Goal: Task Accomplishment & Management: Complete application form

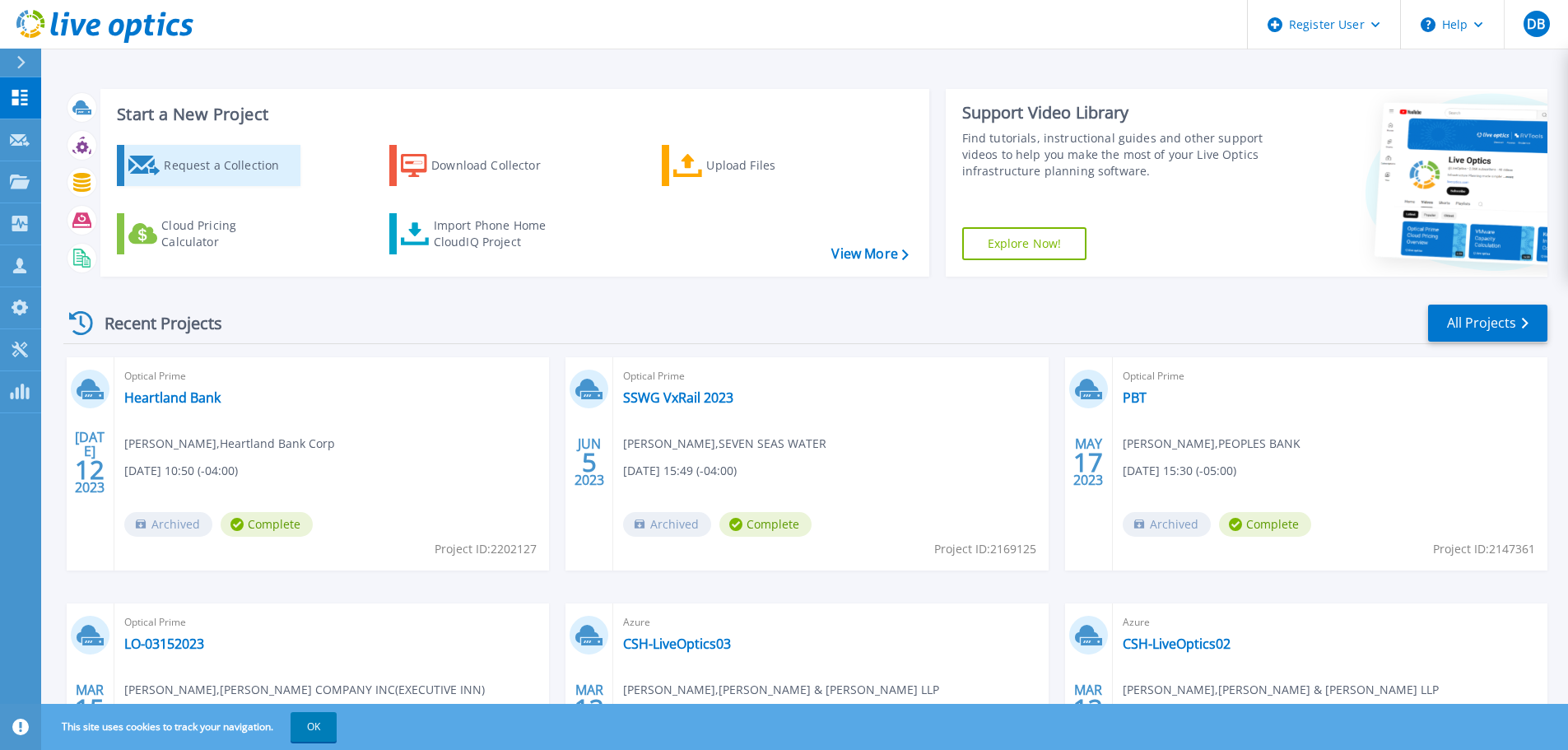
click at [207, 163] on div "Request a Collection" at bounding box center [229, 165] width 132 height 33
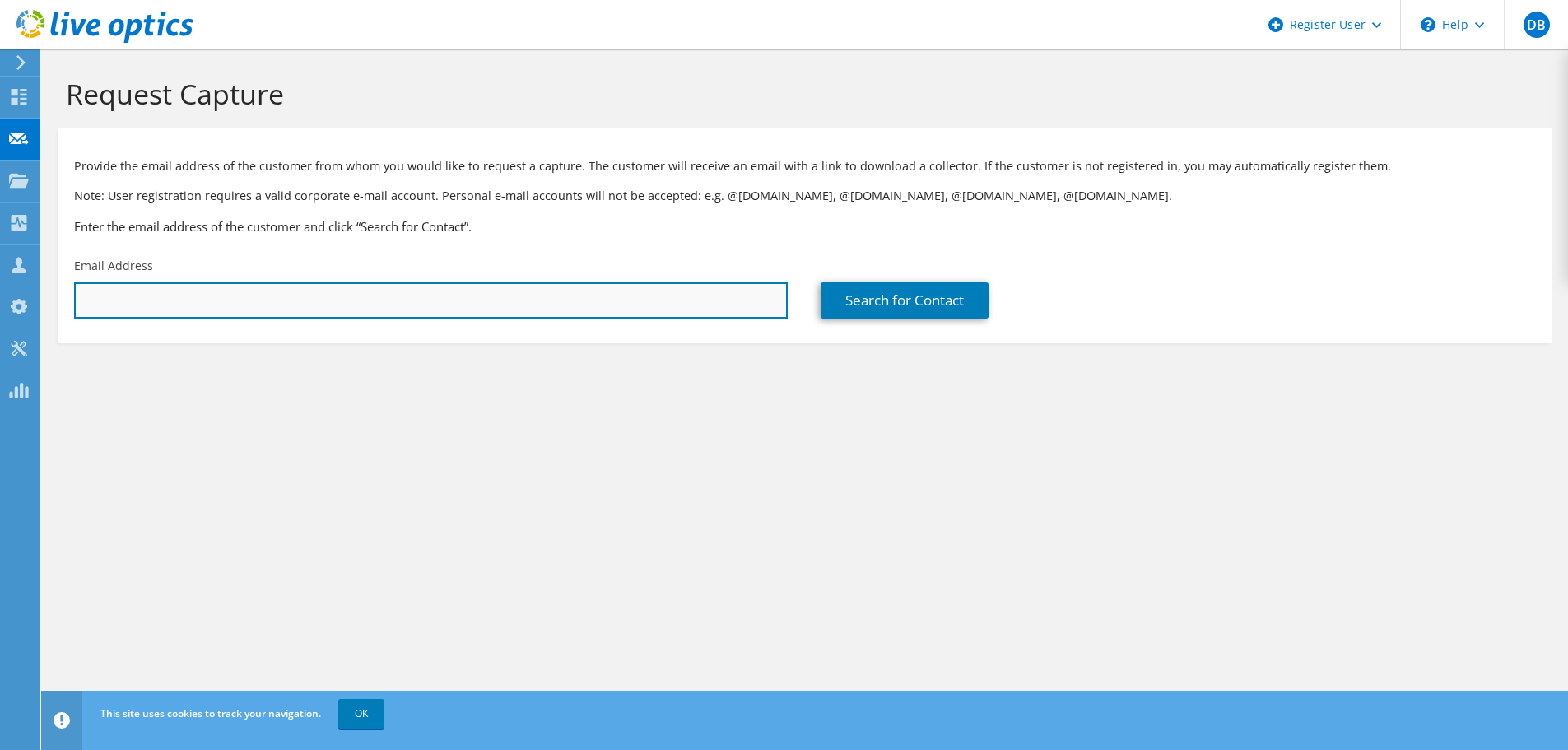
click at [350, 301] on input "text" at bounding box center [430, 301] width 714 height 37
paste input "[EMAIL_ADDRESS][DOMAIN_NAME]"
type input "[EMAIL_ADDRESS][DOMAIN_NAME]"
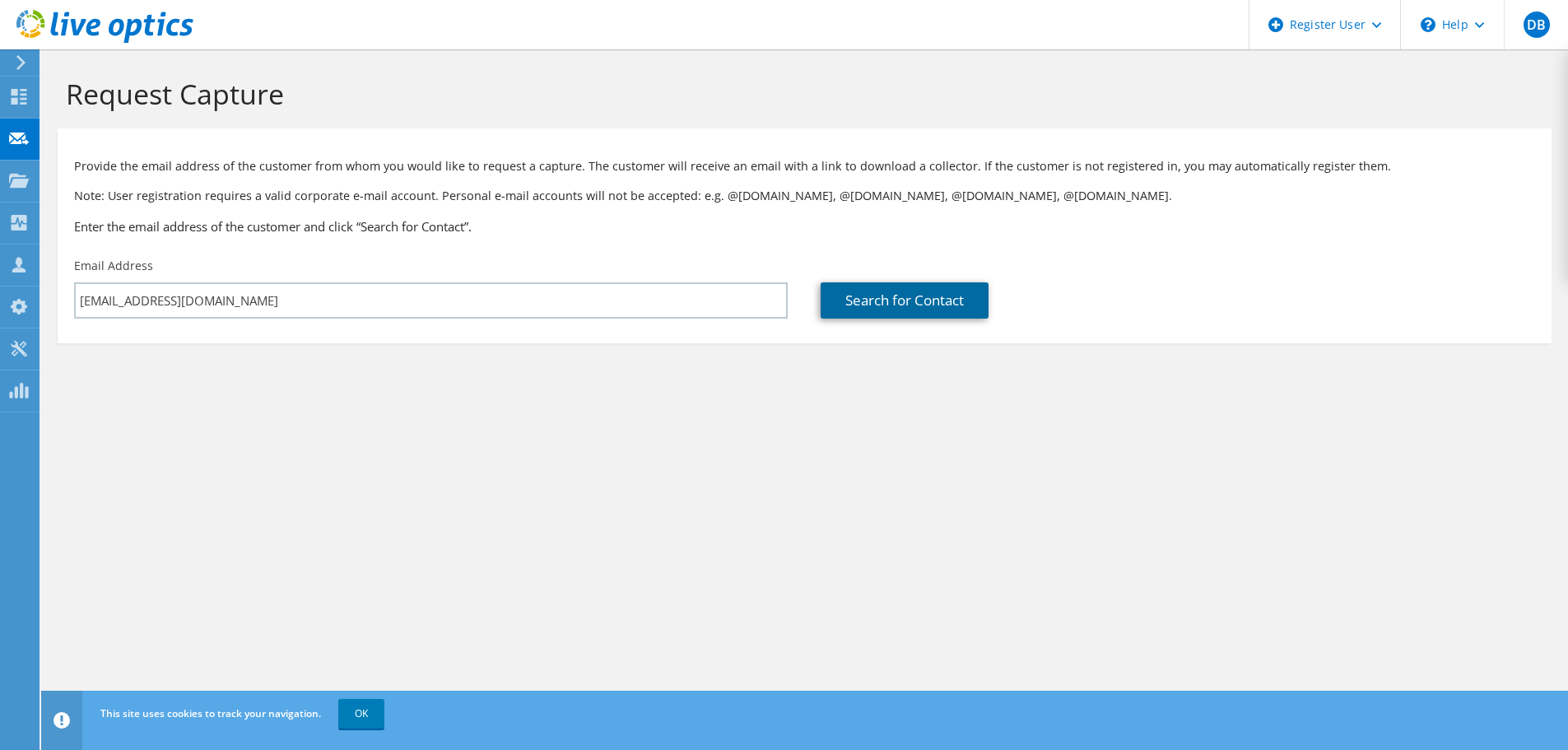
click at [888, 302] on link "Search for Contact" at bounding box center [904, 301] width 168 height 37
type input "QUALITY ELECTRIC, INC"
type input "German"
type input "[PERSON_NAME]"
type input "[GEOGRAPHIC_DATA]"
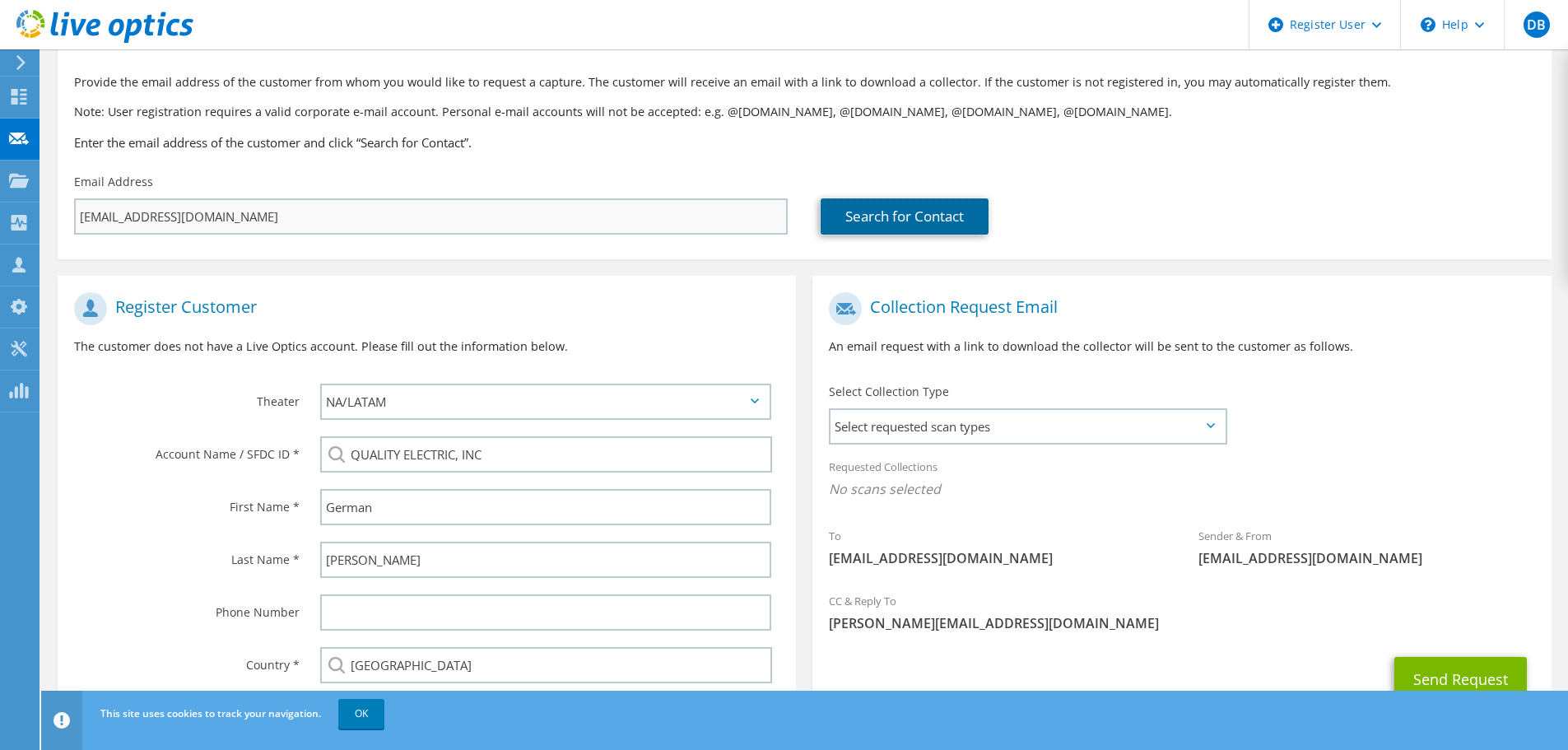
scroll to position [185, 0]
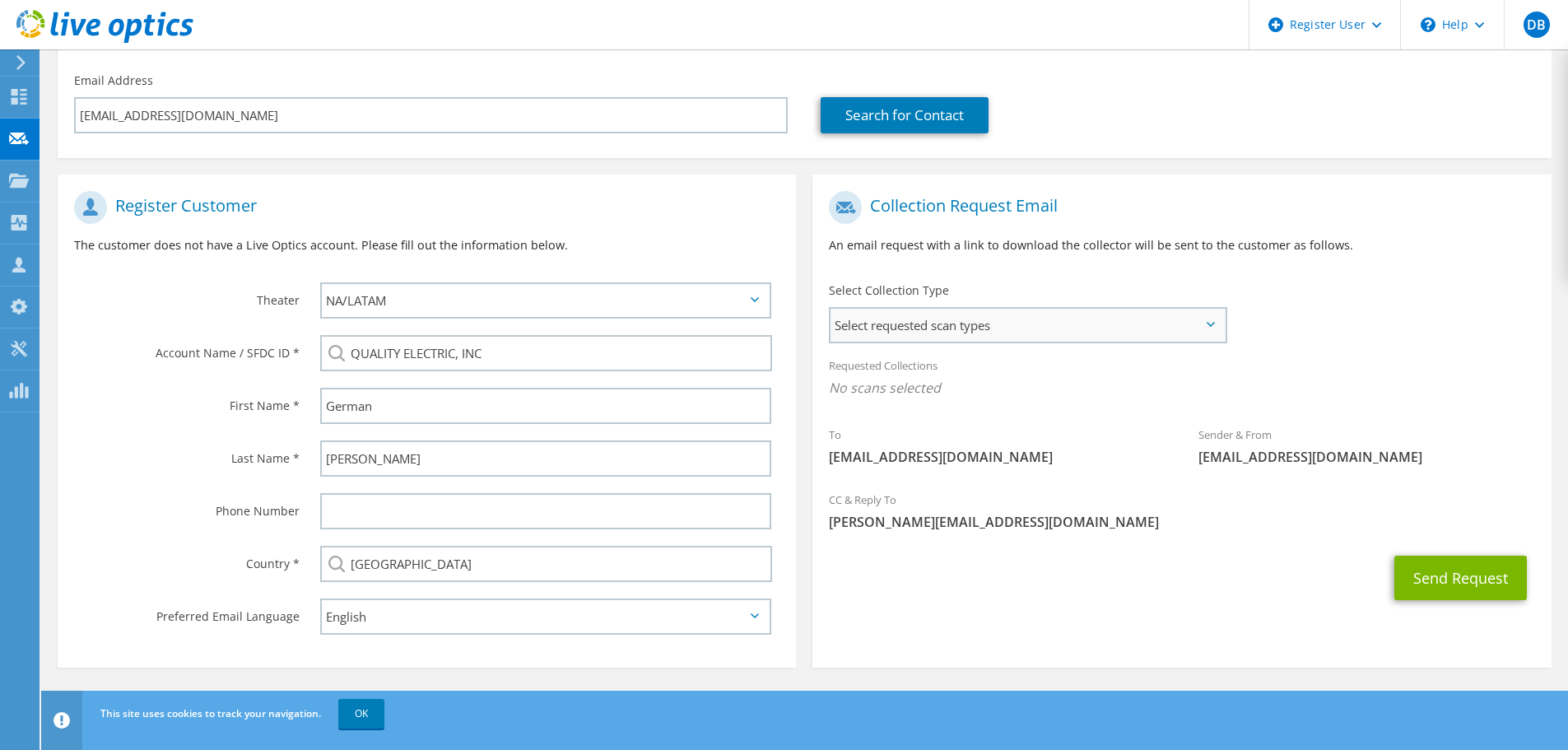
click at [1003, 341] on span "Select requested scan types" at bounding box center [1028, 325] width 395 height 33
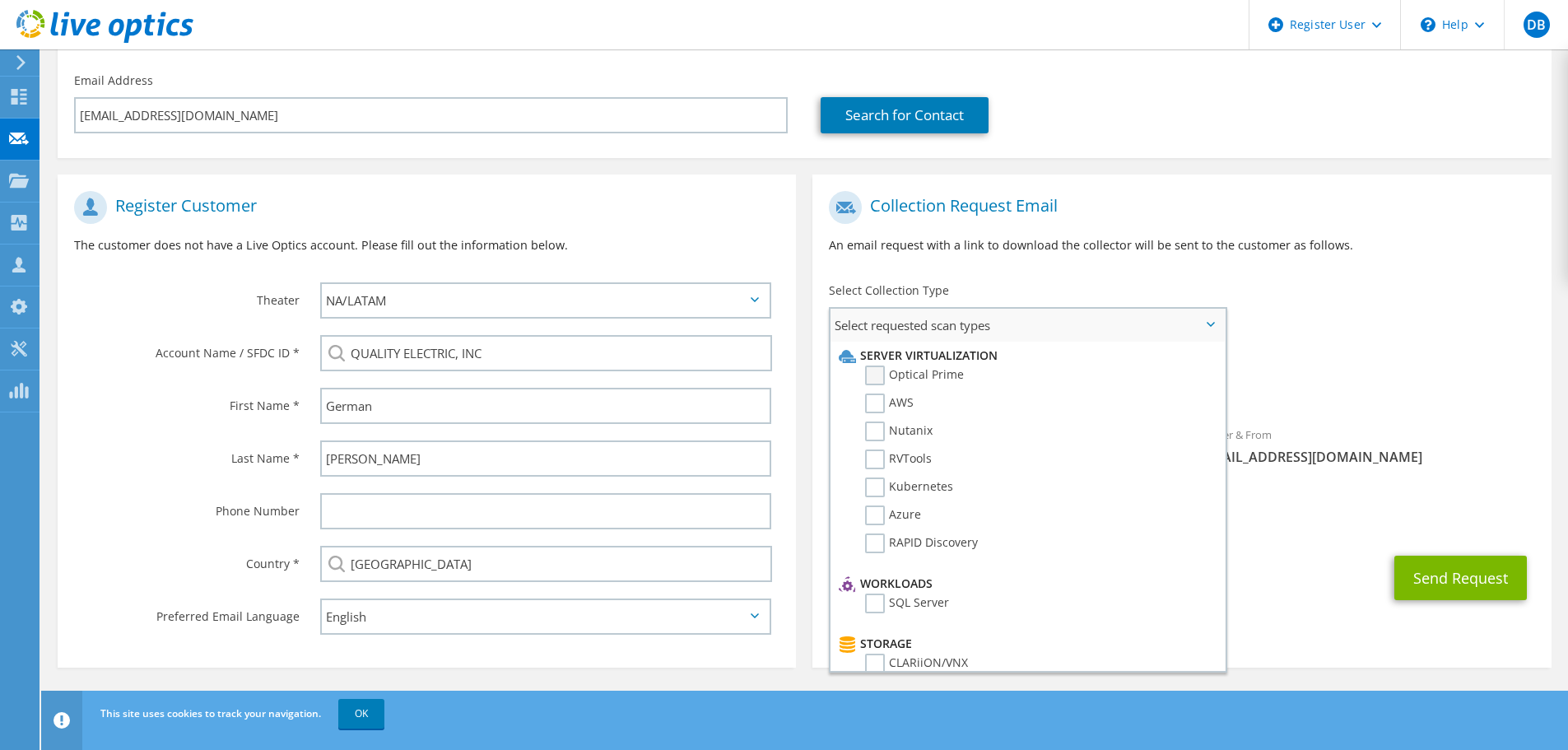
click at [877, 371] on label "Optical Prime" at bounding box center [914, 375] width 99 height 20
click at [0, 0] on input "Optical Prime" at bounding box center [0, 0] width 0 height 0
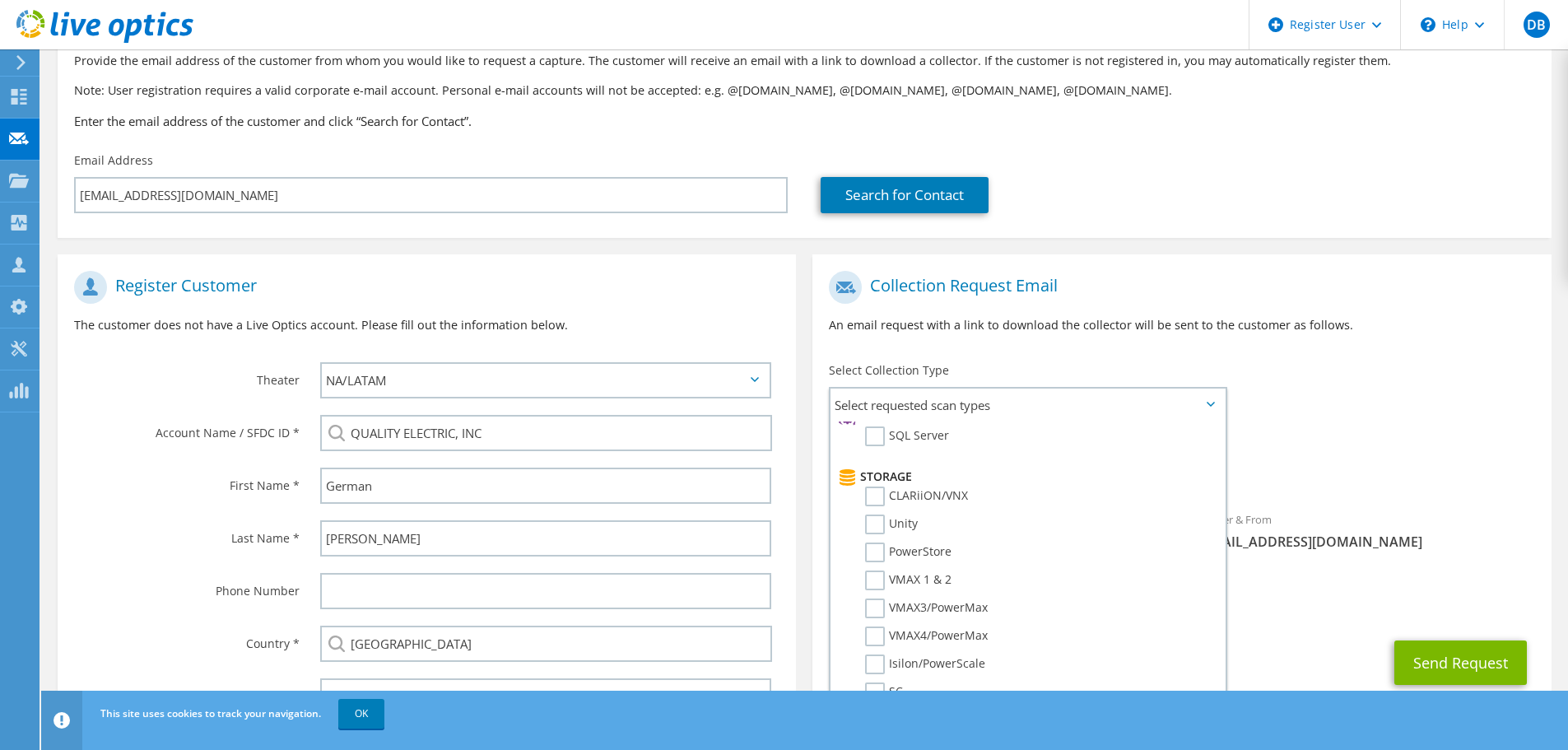
scroll to position [0, 0]
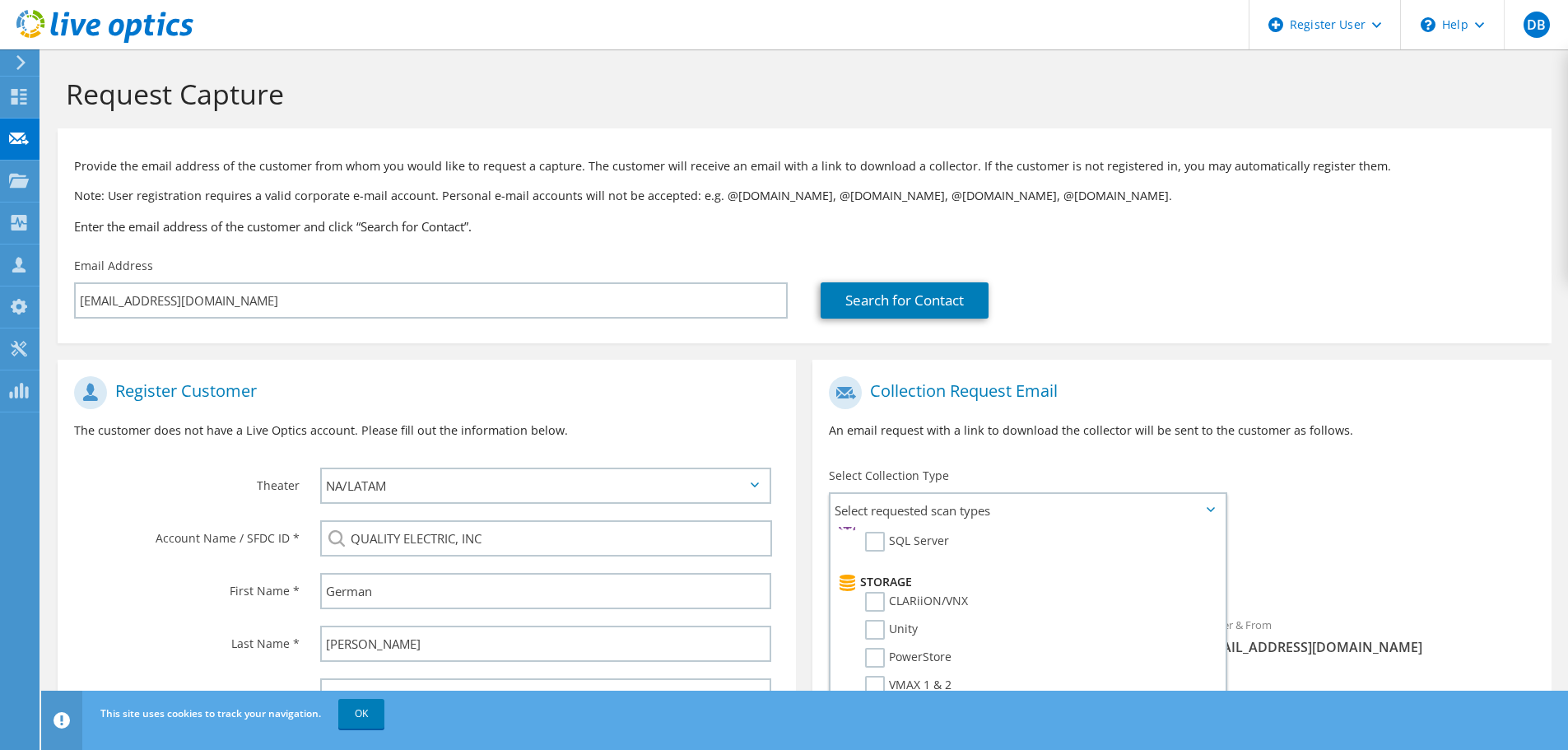
click at [1312, 402] on h1 "Collection Request Email" at bounding box center [1178, 393] width 697 height 33
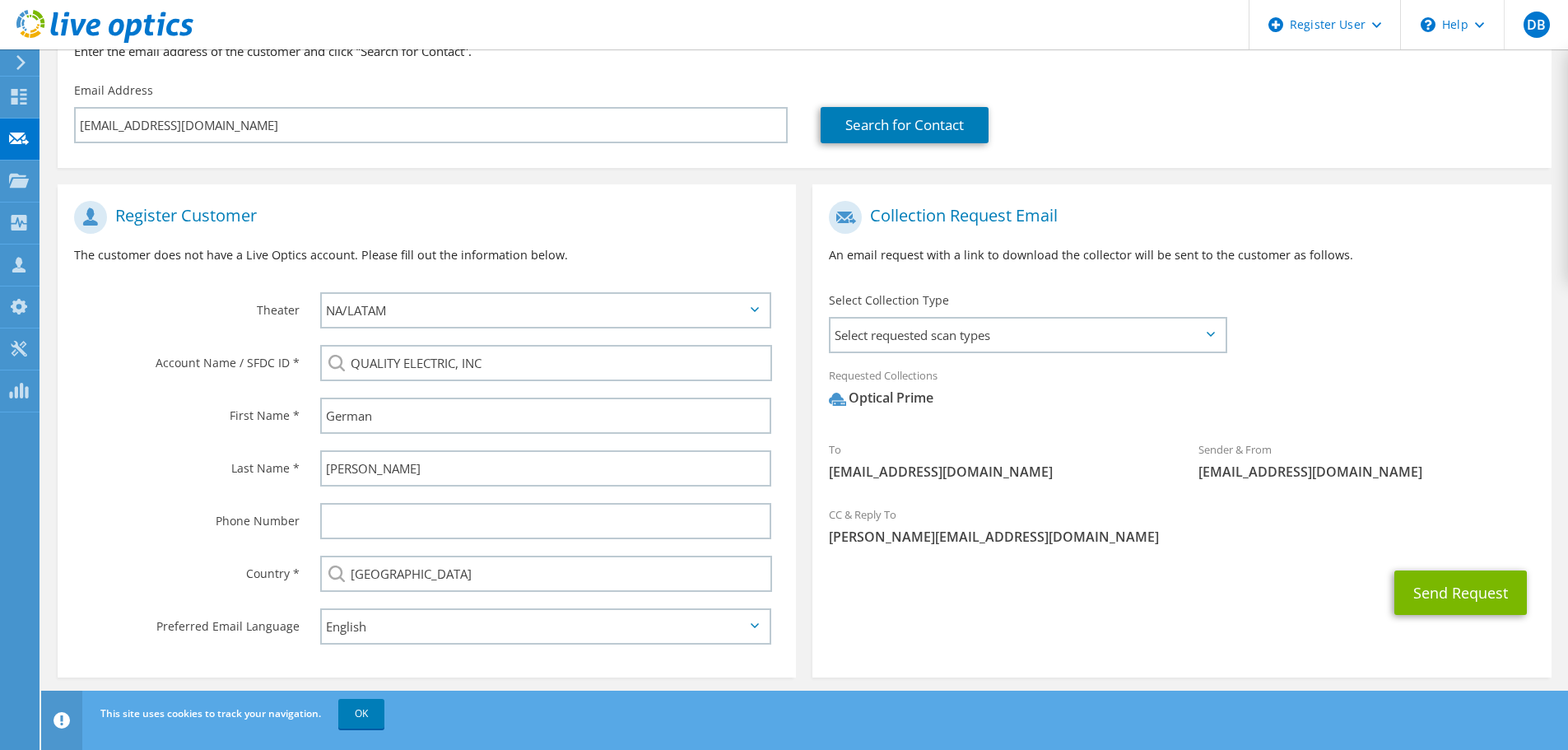
scroll to position [185, 0]
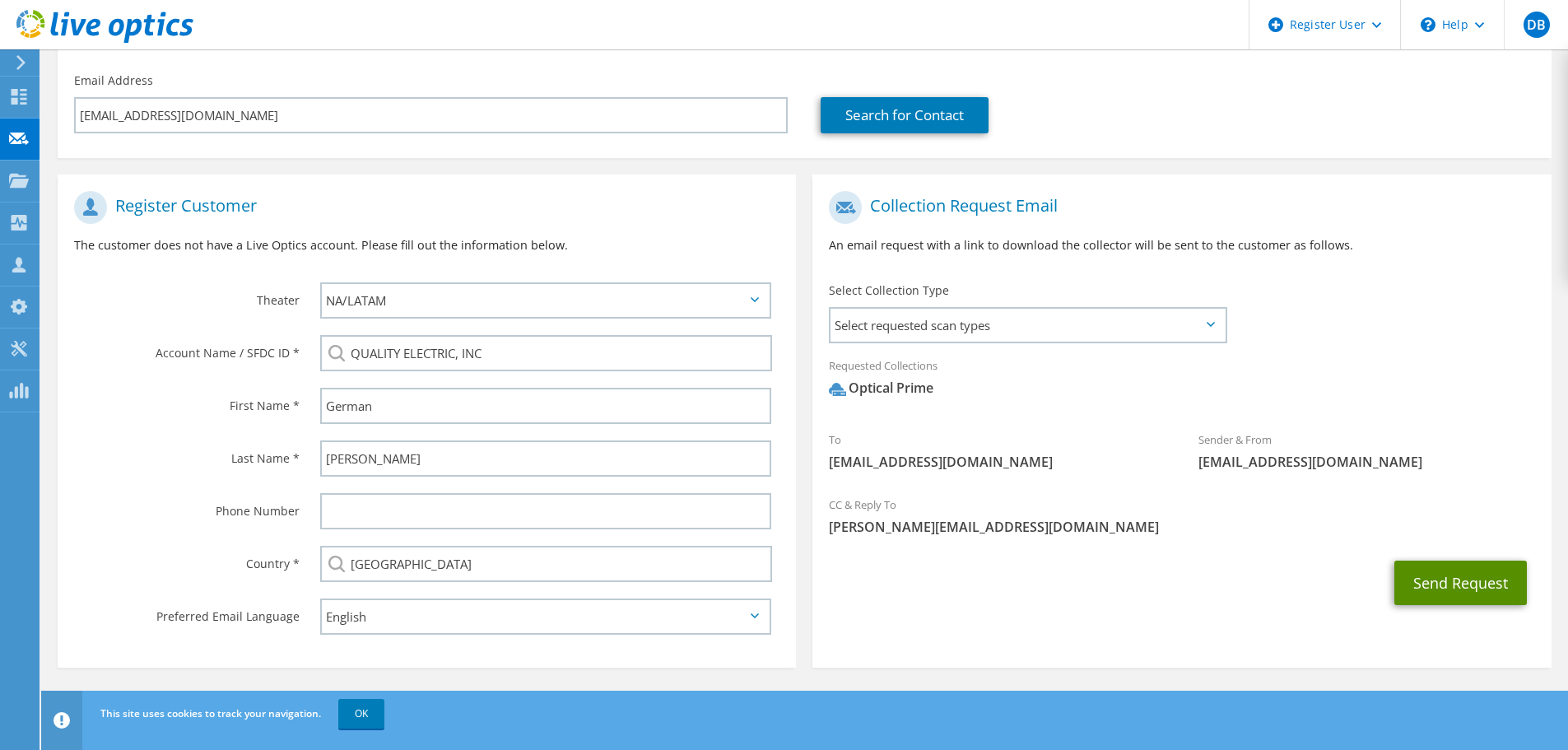
click at [1452, 597] on button "Send Request" at bounding box center [1461, 582] width 132 height 44
